Goal: Information Seeking & Learning: Learn about a topic

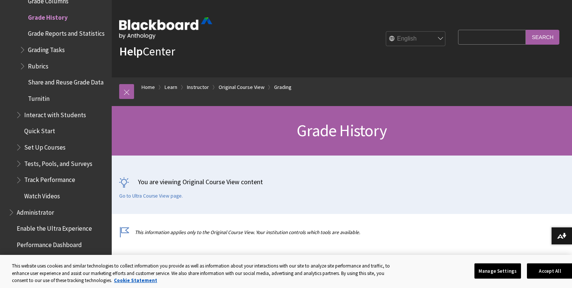
click at [480, 38] on input "Search Query" at bounding box center [492, 37] width 68 height 15
type input "grade history ultra"
click at [526, 30] on input "Search" at bounding box center [543, 37] width 34 height 15
click at [540, 36] on input "Search" at bounding box center [543, 37] width 34 height 15
click at [540, 35] on input "Search" at bounding box center [543, 37] width 34 height 15
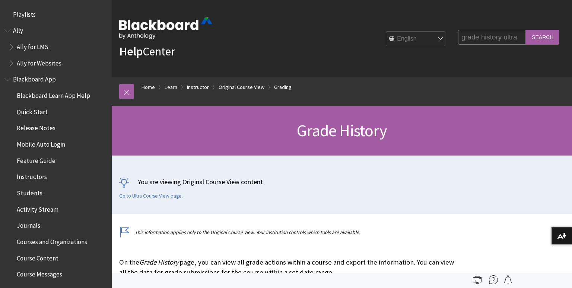
scroll to position [1118, 0]
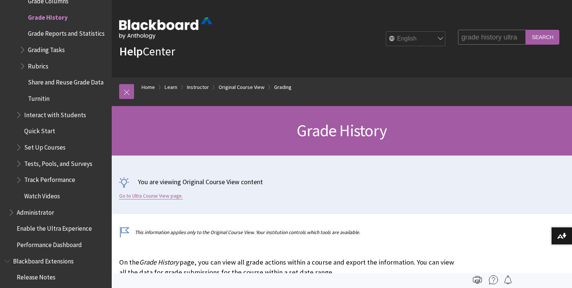
click at [147, 196] on link "Go to Ultra Course View page." at bounding box center [151, 196] width 64 height 7
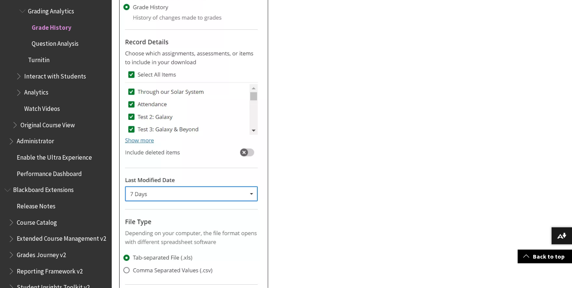
scroll to position [669, 0]
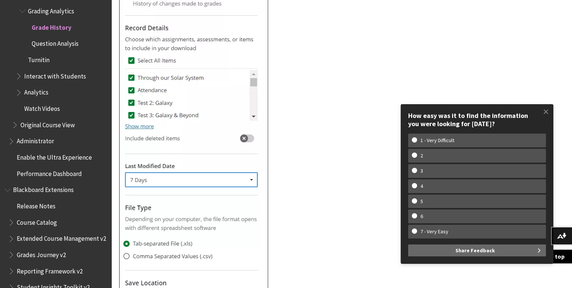
click at [478, 65] on div "This information applies only to the Ultra experience. Your institution control…" at bounding box center [342, 111] width 461 height 1102
